Goal: Navigation & Orientation: Find specific page/section

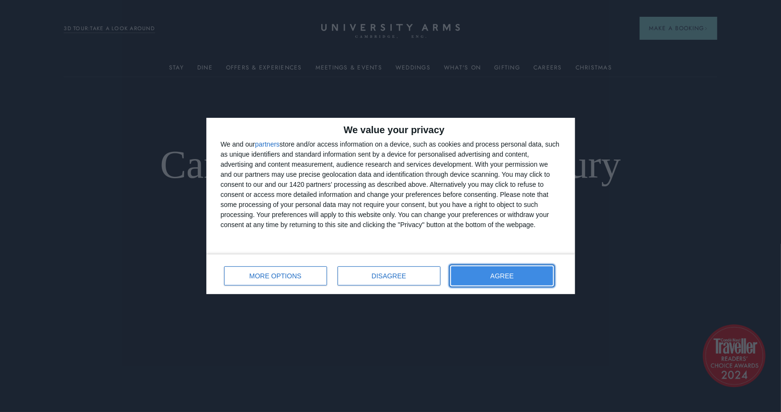
click at [503, 279] on span "AGREE" at bounding box center [501, 275] width 23 height 7
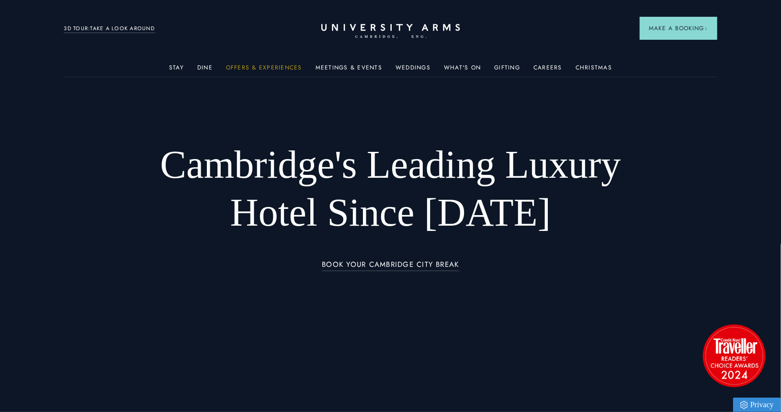
click at [277, 67] on link "Offers & Experiences" at bounding box center [264, 70] width 76 height 12
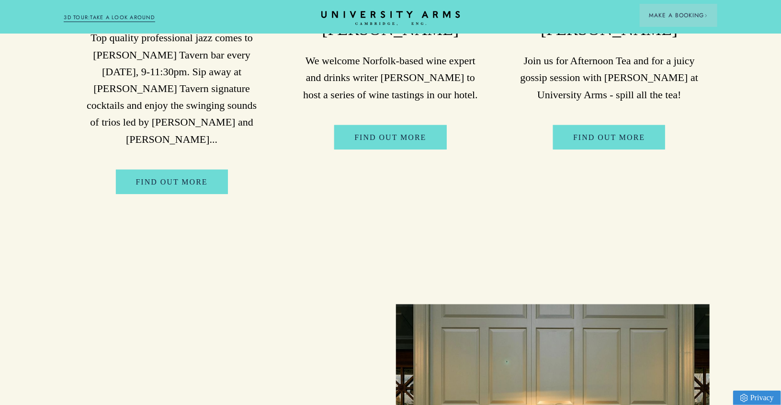
scroll to position [2053, 0]
